Goal: Check status: Check status

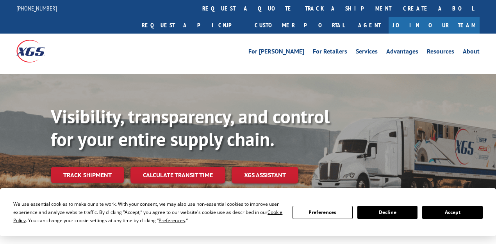
click at [299, 7] on link "track a shipment" at bounding box center [348, 8] width 98 height 17
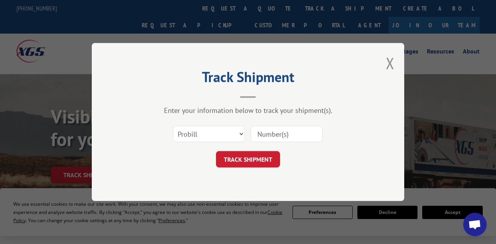
click at [283, 133] on input at bounding box center [287, 134] width 72 height 16
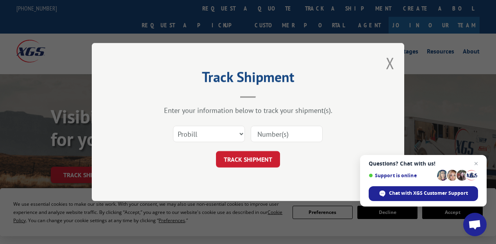
paste input "348455031"
type input "348455031"
click at [258, 155] on button "TRACK SHIPMENT" at bounding box center [248, 159] width 64 height 16
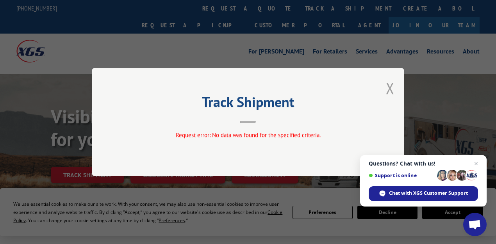
click at [389, 85] on button "Close modal" at bounding box center [390, 88] width 9 height 21
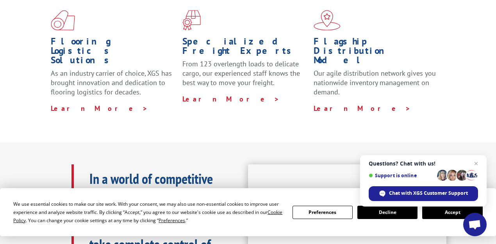
scroll to position [338, 0]
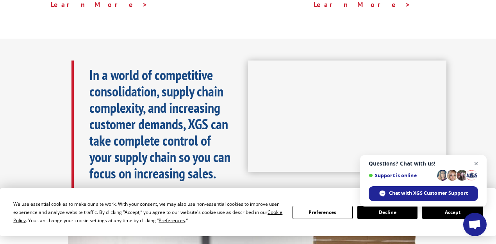
drag, startPoint x: 478, startPoint y: 164, endPoint x: 472, endPoint y: 165, distance: 6.3
click at [478, 164] on span "Close chat" at bounding box center [475, 163] width 9 height 9
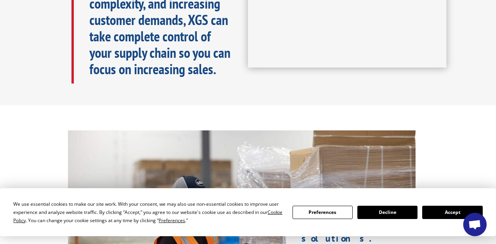
scroll to position [546, 0]
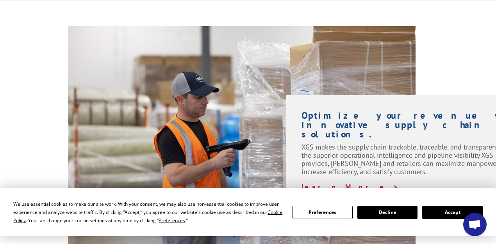
click at [445, 214] on button "Accept" at bounding box center [452, 212] width 60 height 13
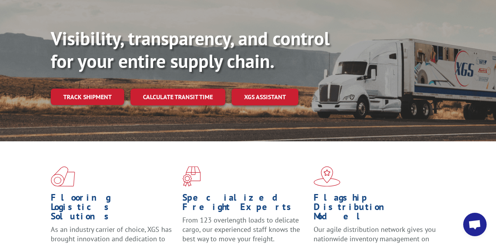
scroll to position [104, 0]
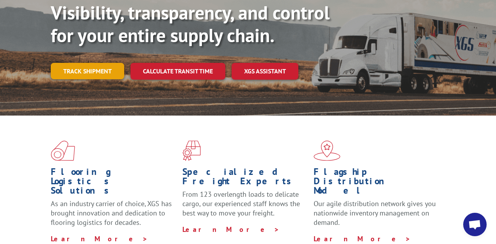
click at [80, 63] on link "Track shipment" at bounding box center [87, 71] width 73 height 16
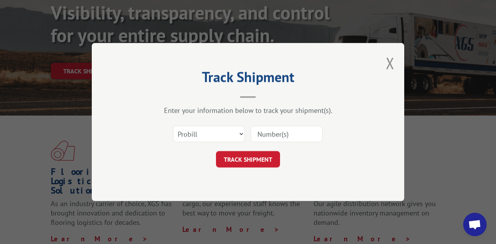
click at [279, 129] on input at bounding box center [287, 134] width 72 height 16
paste input "348455031"
type input "348455031"
drag, startPoint x: 246, startPoint y: 158, endPoint x: 244, endPoint y: 165, distance: 7.2
click at [245, 160] on button "TRACK SHIPMENT" at bounding box center [248, 159] width 64 height 16
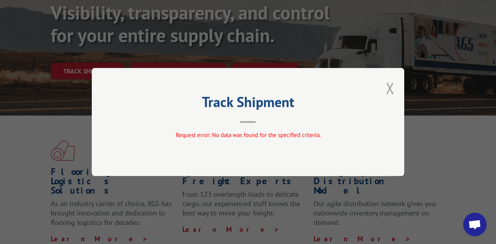
click at [388, 84] on button "Close modal" at bounding box center [390, 88] width 9 height 21
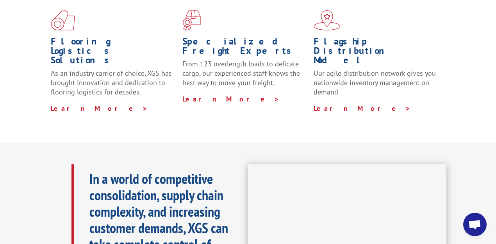
scroll to position [130, 0]
